Goal: Task Accomplishment & Management: Manage account settings

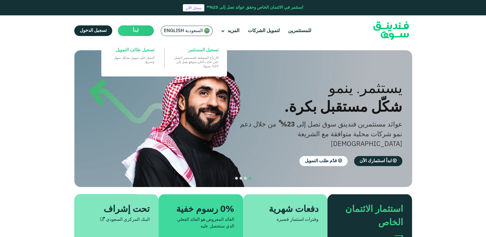
click at [129, 30] on main "ابدأ" at bounding box center [136, 30] width 36 height 11
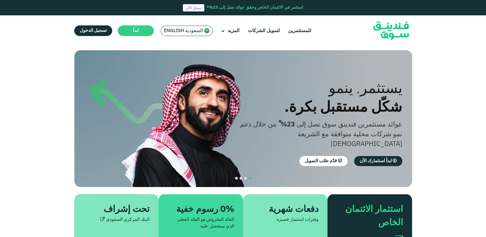
click at [170, 27] on div "السعودية English" at bounding box center [187, 31] width 52 height 10
click at [185, 31] on span "السعودية English" at bounding box center [183, 31] width 39 height 6
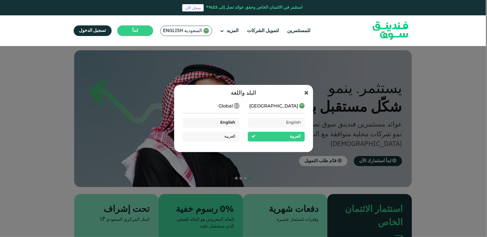
click at [232, 121] on span "English" at bounding box center [227, 123] width 15 height 4
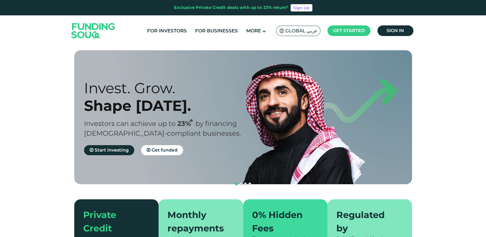
click at [405, 37] on ul "For Investors For Businesses More About Us How It Works" at bounding box center [279, 30] width 273 height 13
click at [404, 34] on link "Sign in" at bounding box center [395, 30] width 36 height 11
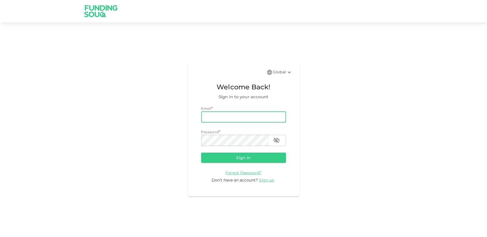
click at [256, 122] on input "email" at bounding box center [243, 116] width 85 height 11
click at [286, 74] on icon at bounding box center [289, 72] width 7 height 7
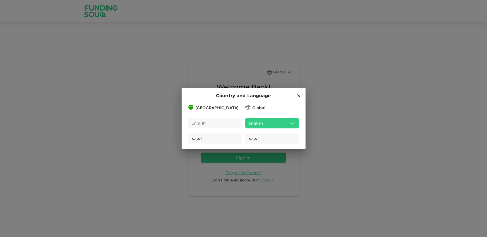
click at [233, 125] on div "English" at bounding box center [215, 123] width 54 height 11
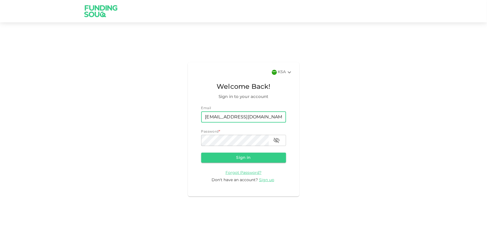
type input "ma.jaouni@gmail.com"
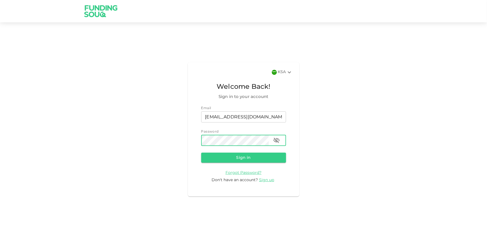
click at [276, 136] on button "button" at bounding box center [276, 140] width 11 height 11
click at [201, 153] on button "Sign in" at bounding box center [243, 158] width 85 height 10
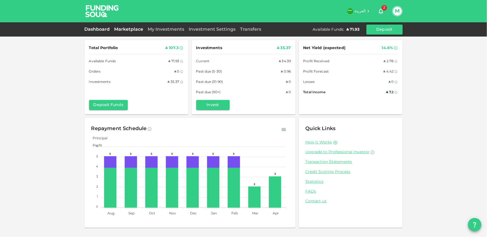
click at [129, 31] on link "Marketplace" at bounding box center [128, 29] width 33 height 4
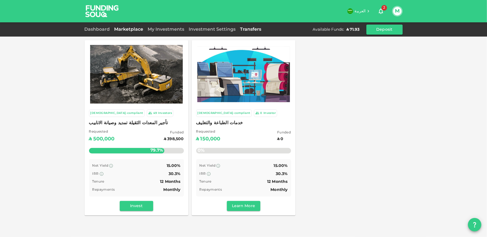
click at [249, 28] on link "Transfers" at bounding box center [251, 29] width 26 height 4
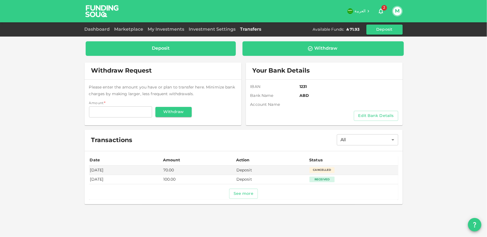
click at [227, 51] on div "Deposit" at bounding box center [161, 48] width 150 height 15
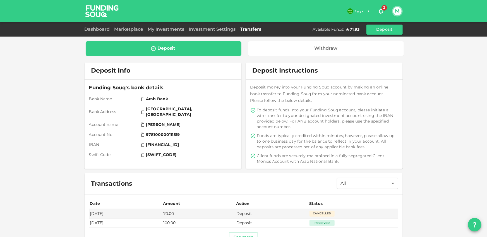
click at [141, 100] on icon at bounding box center [142, 99] width 4 height 4
click at [141, 110] on icon at bounding box center [143, 112] width 4 height 4
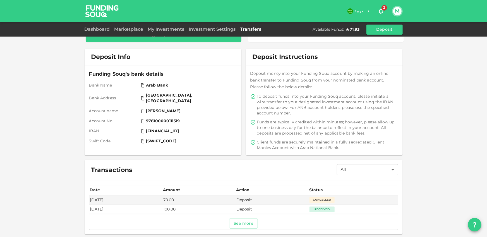
scroll to position [14, 0]
click at [141, 139] on icon at bounding box center [142, 141] width 4 height 4
